Goal: Transaction & Acquisition: Download file/media

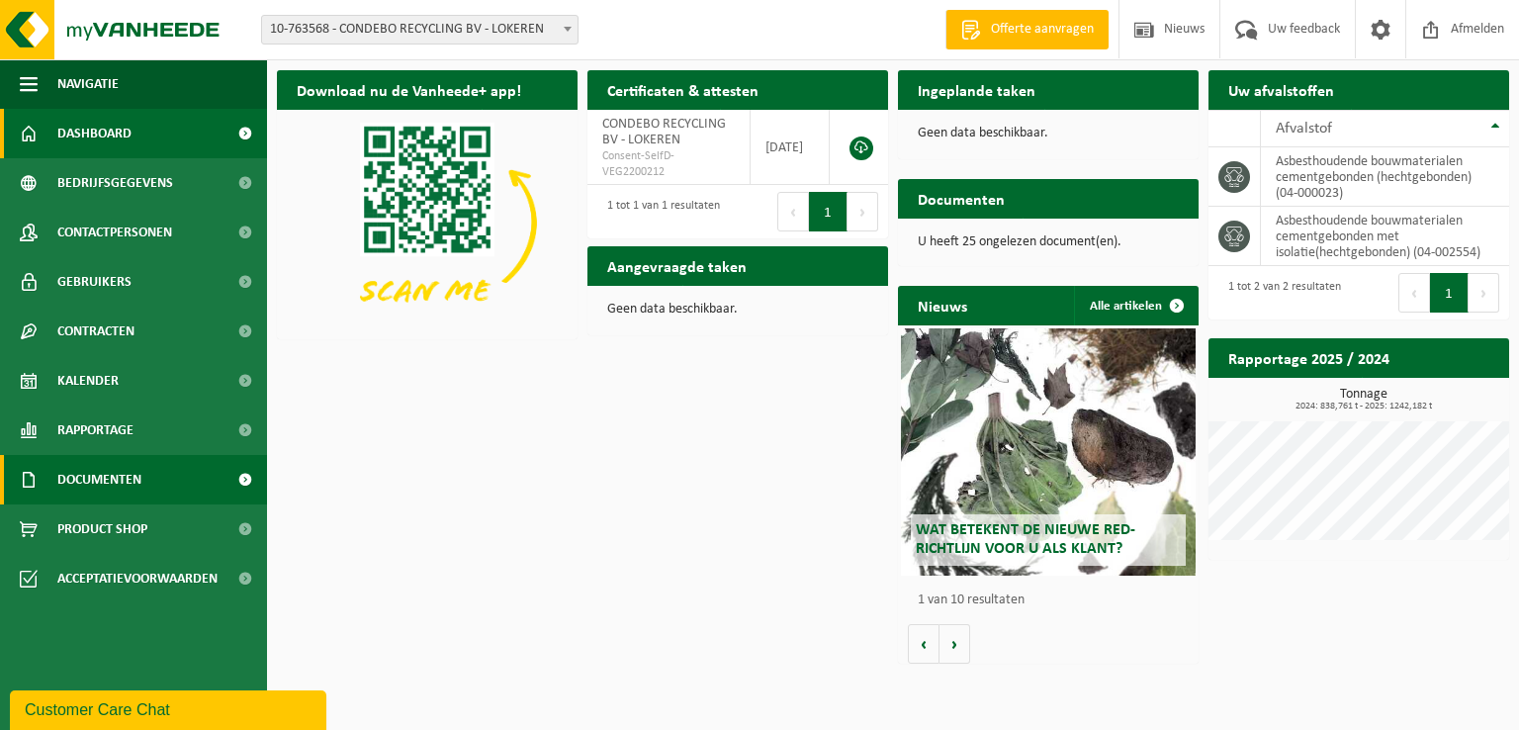
click at [96, 482] on span "Documenten" at bounding box center [99, 479] width 84 height 49
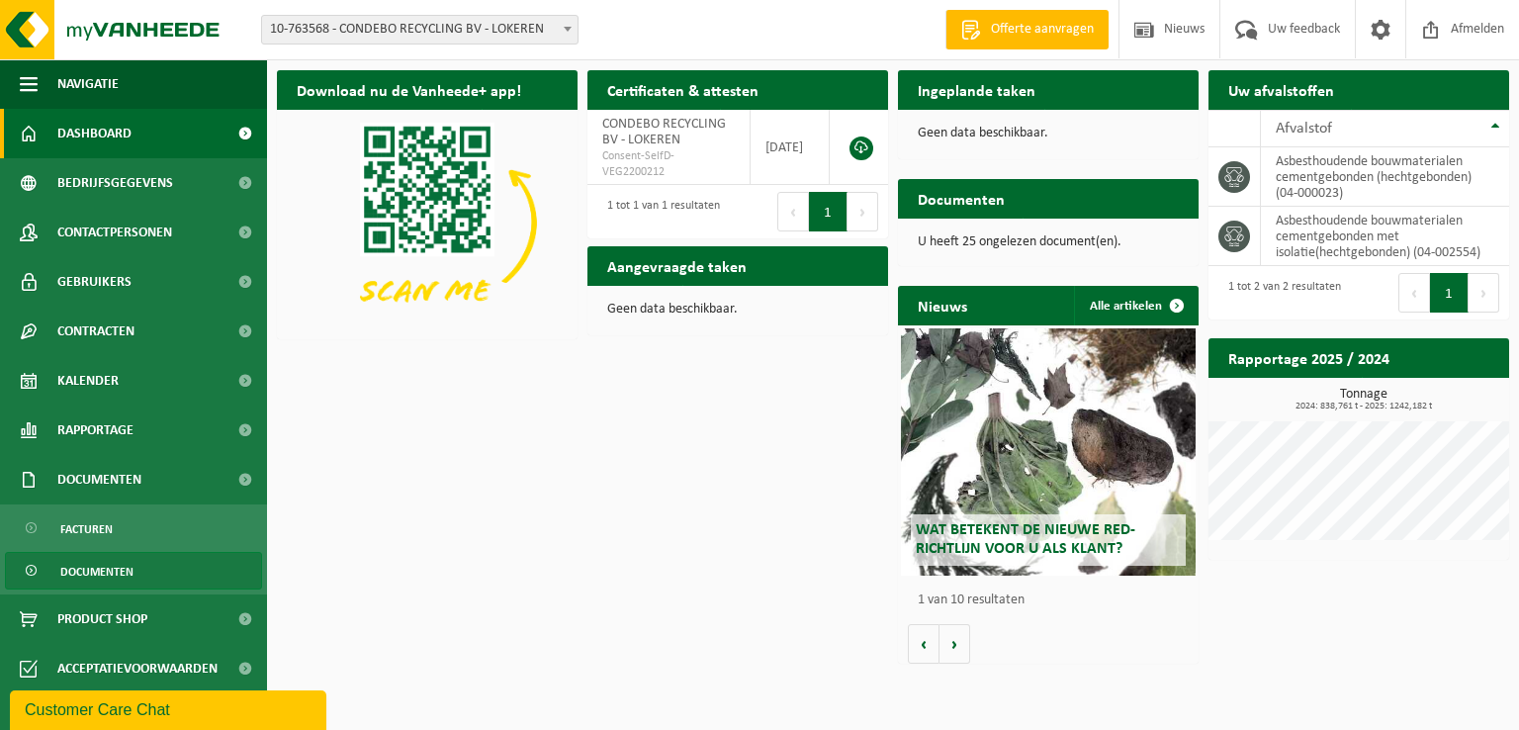
click at [118, 573] on span "Documenten" at bounding box center [96, 572] width 73 height 38
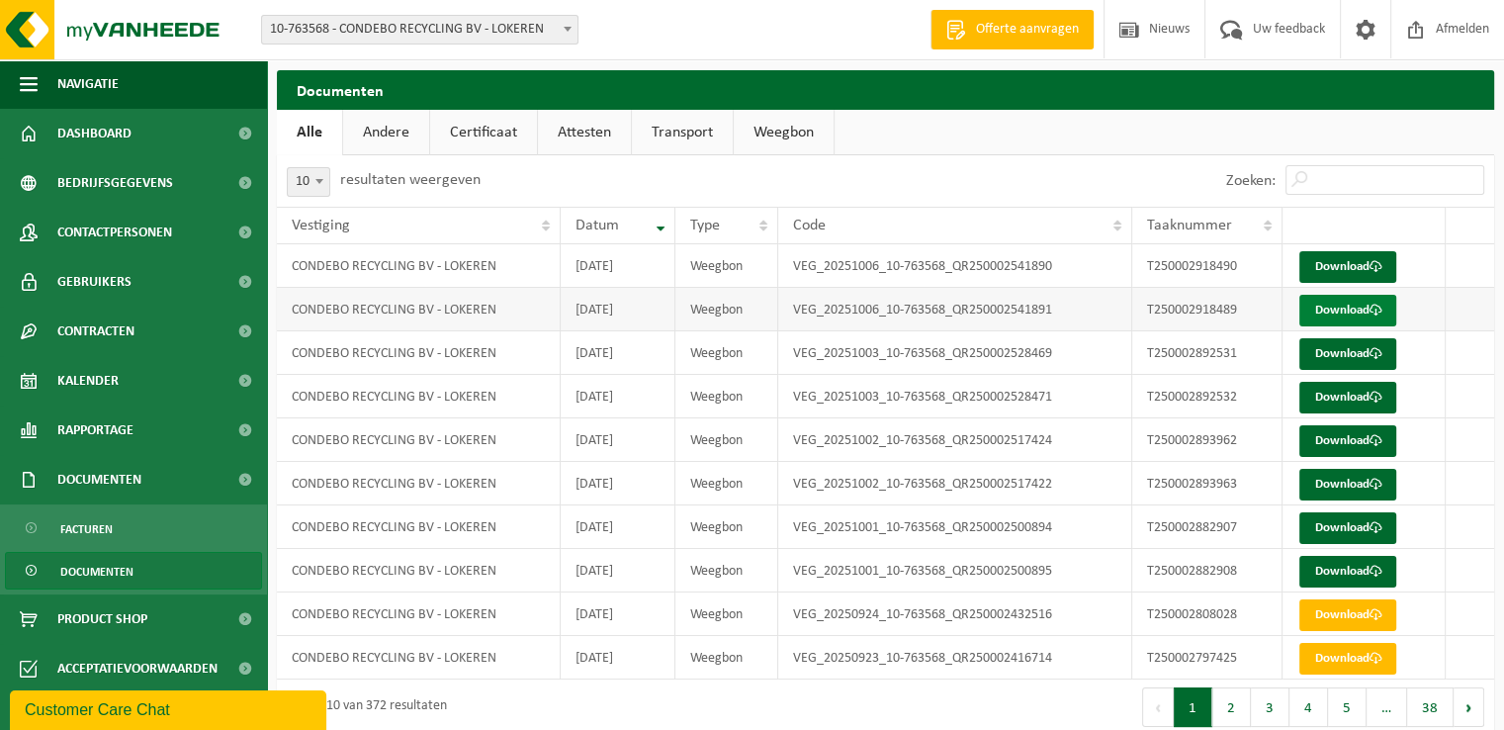
click at [1349, 311] on link "Download" at bounding box center [1348, 311] width 97 height 32
click at [1315, 265] on link "Download" at bounding box center [1348, 267] width 97 height 32
click at [1353, 569] on link "Download" at bounding box center [1348, 572] width 97 height 32
click at [1335, 523] on link "Download" at bounding box center [1348, 528] width 97 height 32
click at [1390, 570] on link "Download" at bounding box center [1348, 572] width 97 height 32
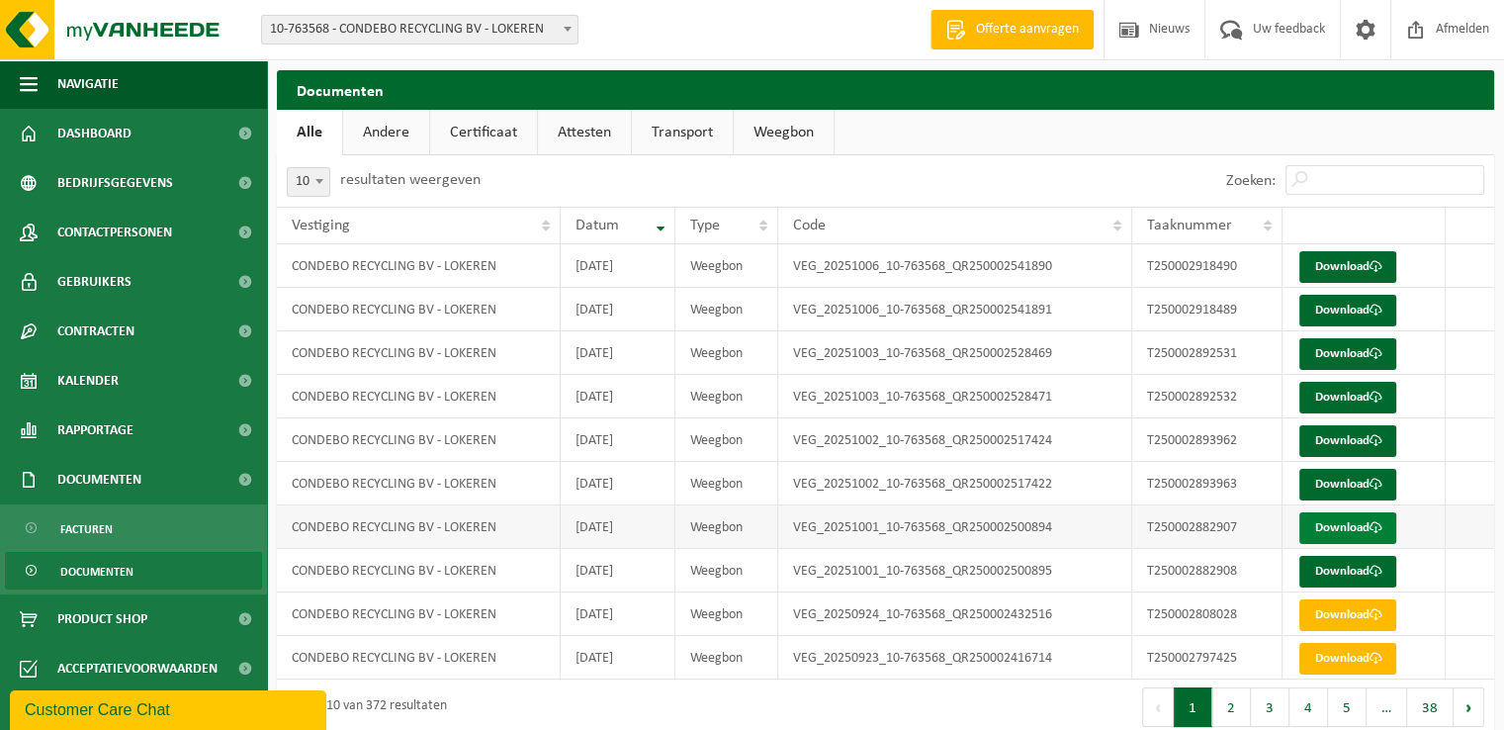
click at [1327, 523] on link "Download" at bounding box center [1348, 528] width 97 height 32
click at [1333, 438] on link "Download" at bounding box center [1348, 441] width 97 height 32
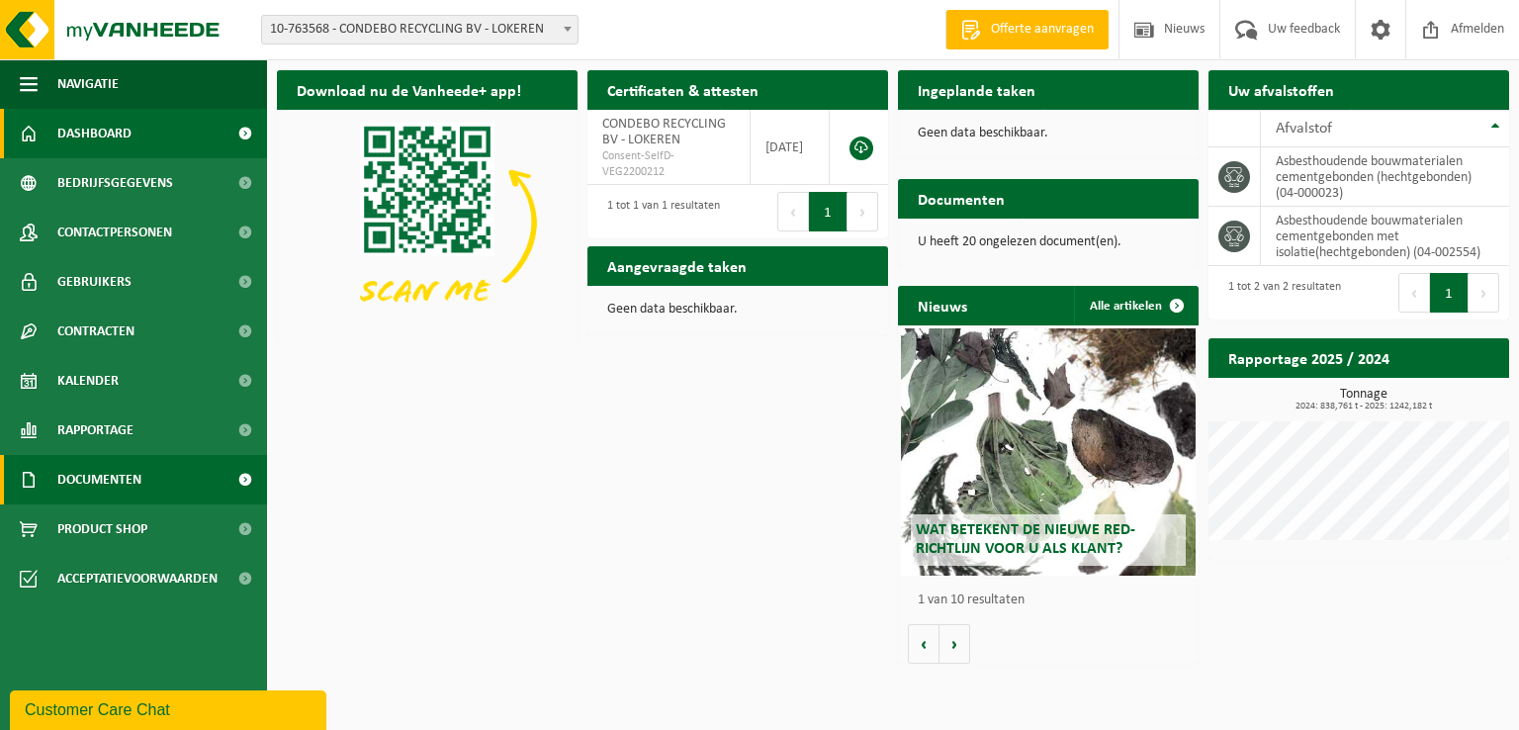
click at [83, 480] on span "Documenten" at bounding box center [99, 479] width 84 height 49
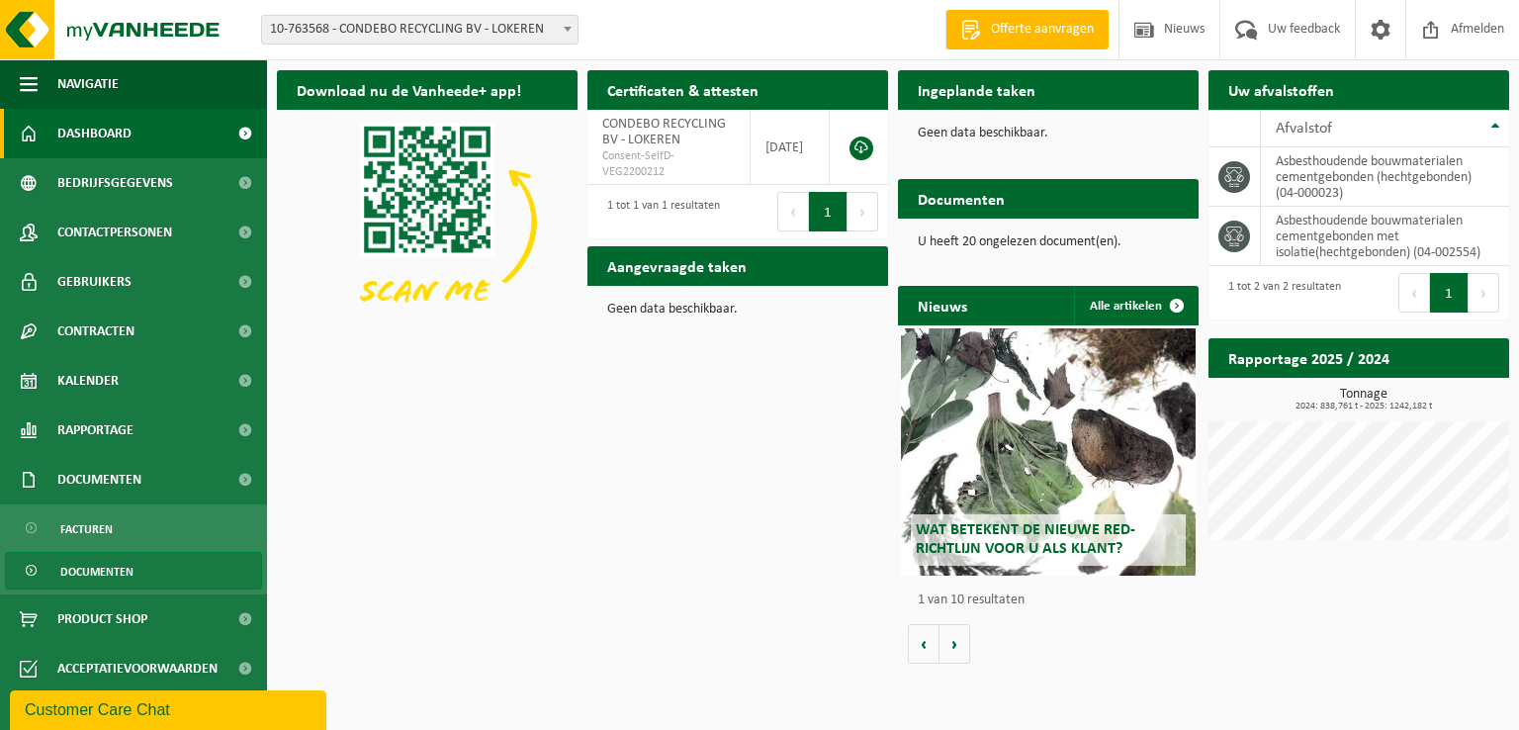
click at [111, 567] on span "Documenten" at bounding box center [96, 572] width 73 height 38
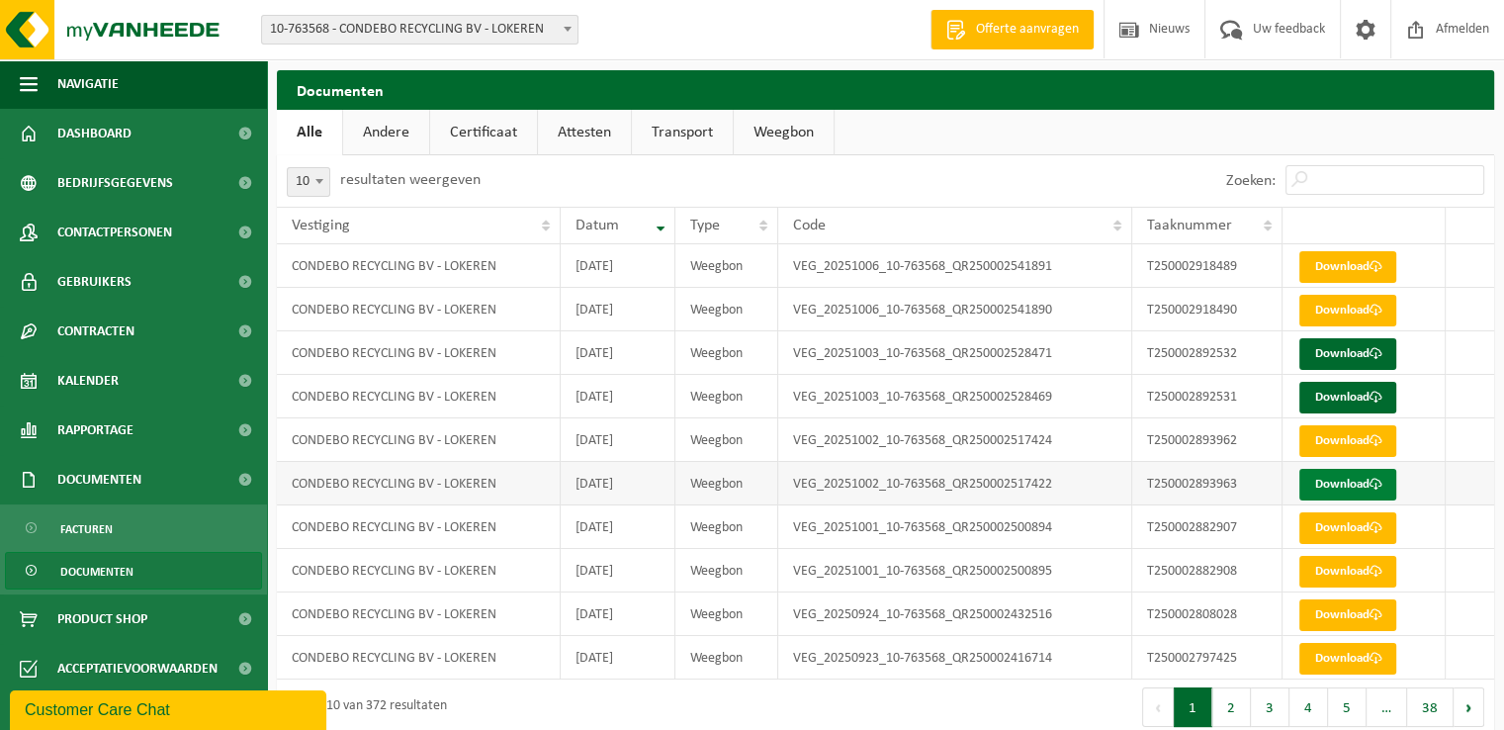
click at [1334, 482] on link "Download" at bounding box center [1348, 485] width 97 height 32
click at [1339, 445] on link "Download" at bounding box center [1348, 441] width 97 height 32
click at [1352, 618] on link "Download" at bounding box center [1348, 615] width 97 height 32
click at [1352, 662] on link "Download" at bounding box center [1348, 659] width 97 height 32
click at [1355, 312] on link "Download" at bounding box center [1348, 311] width 97 height 32
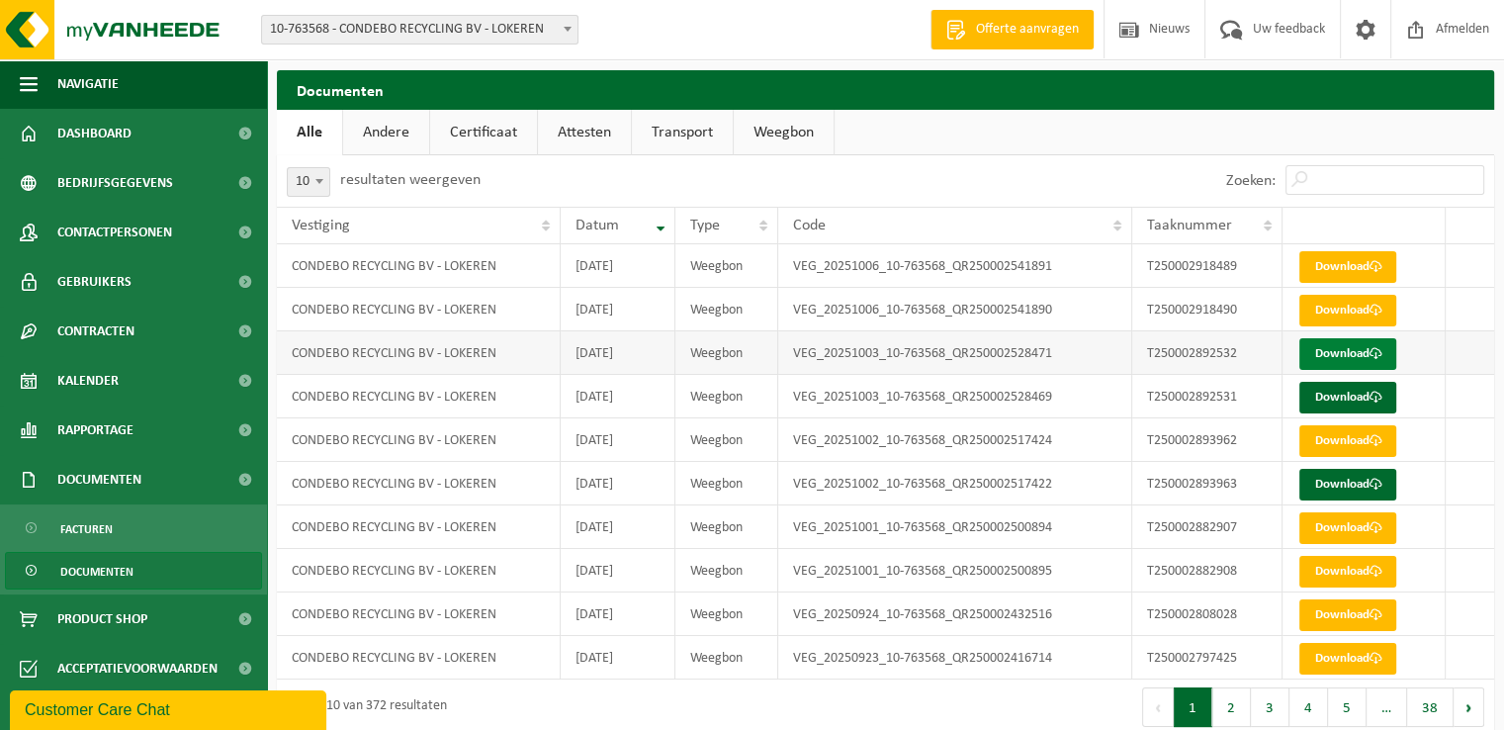
click at [1335, 359] on link "Download" at bounding box center [1348, 354] width 97 height 32
